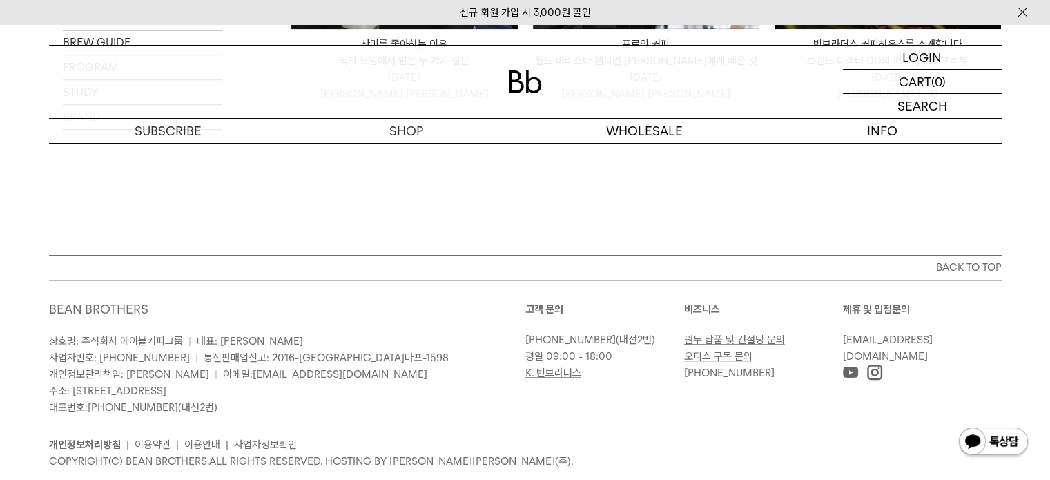
scroll to position [1105, 0]
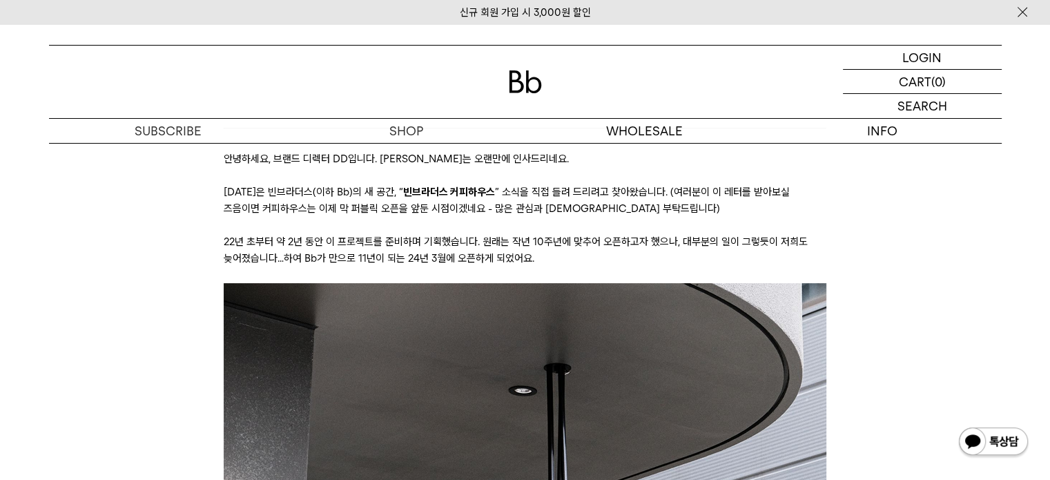
scroll to position [276, 0]
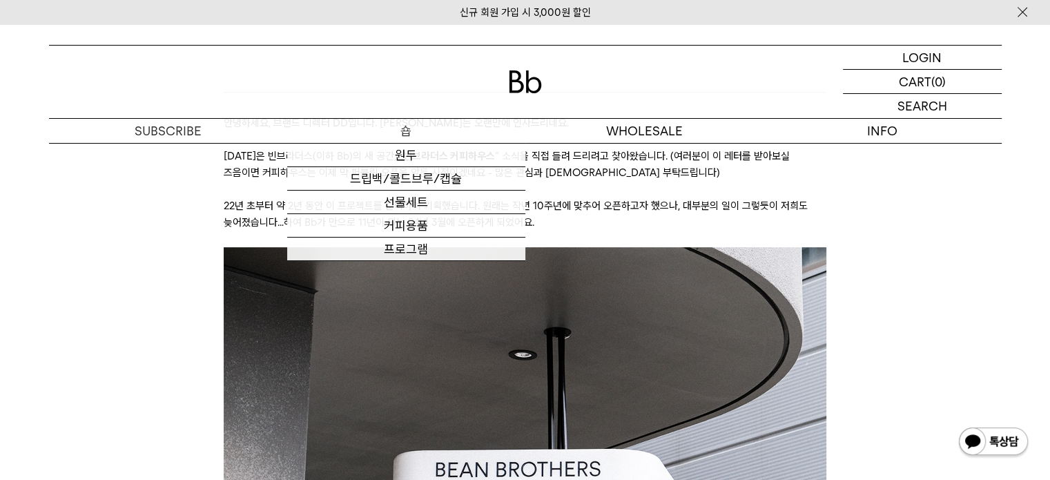
click at [413, 131] on p "숍" at bounding box center [406, 131] width 238 height 24
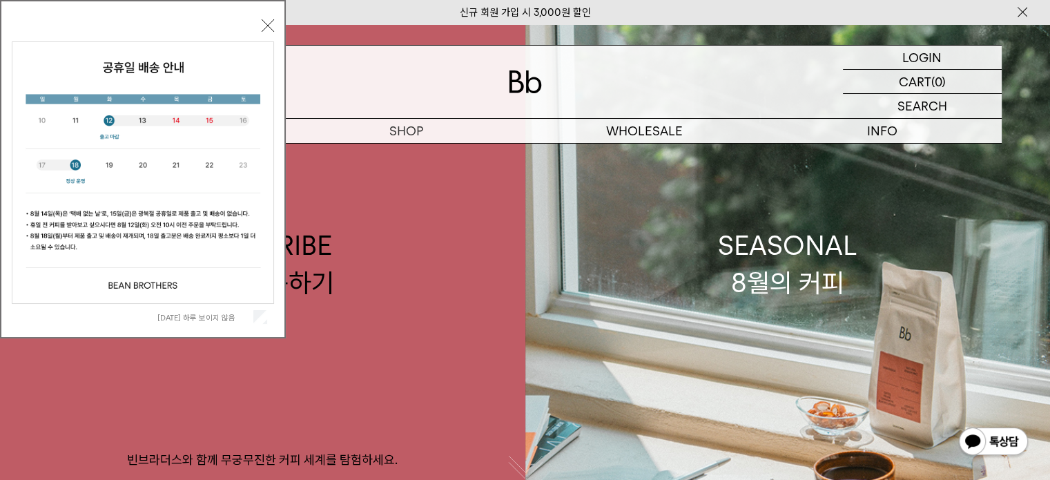
click at [276, 24] on div "오늘 하루 보이지 않음 닫기" at bounding box center [143, 169] width 286 height 338
click at [267, 24] on button "닫기" at bounding box center [268, 25] width 12 height 12
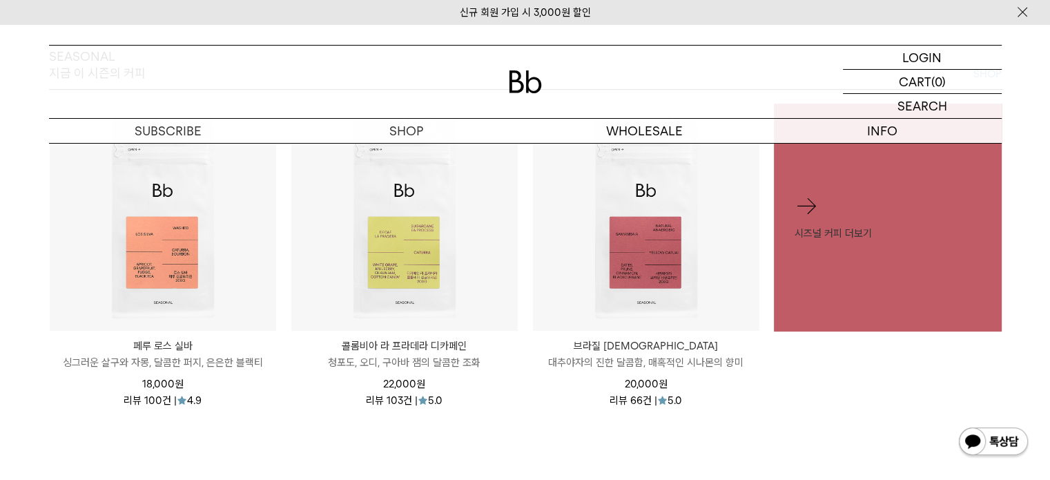
scroll to position [760, 0]
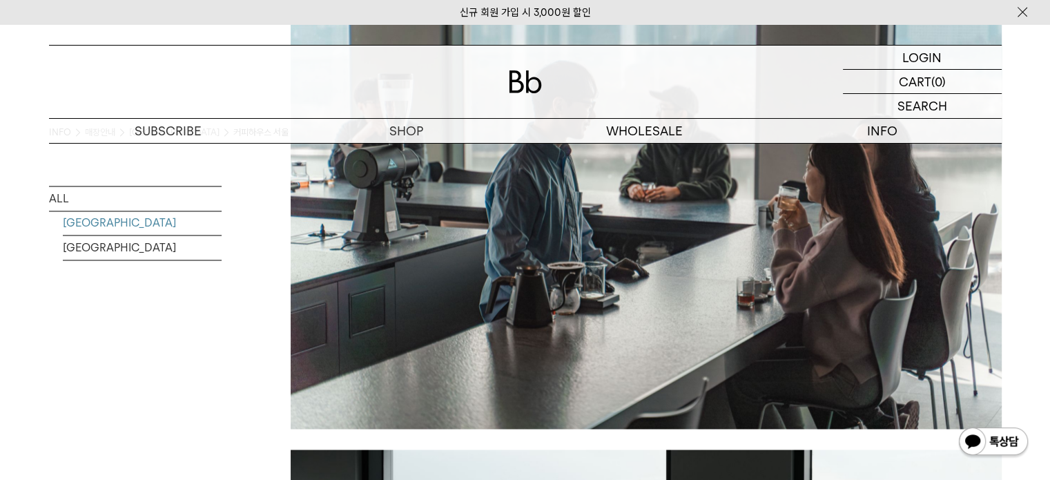
scroll to position [2071, 0]
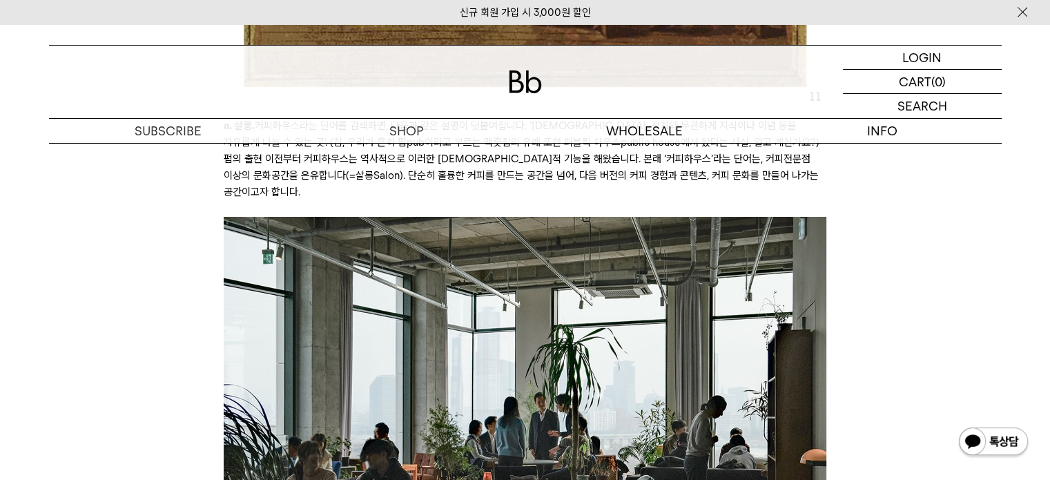
scroll to position [5179, 0]
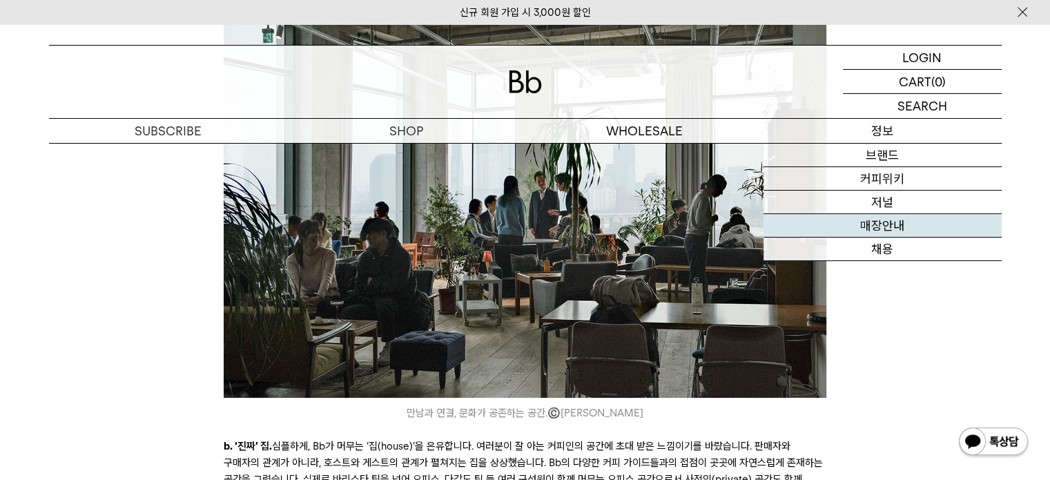
click at [884, 232] on link "매장안내" at bounding box center [883, 225] width 238 height 23
